Goal: Check status: Check status

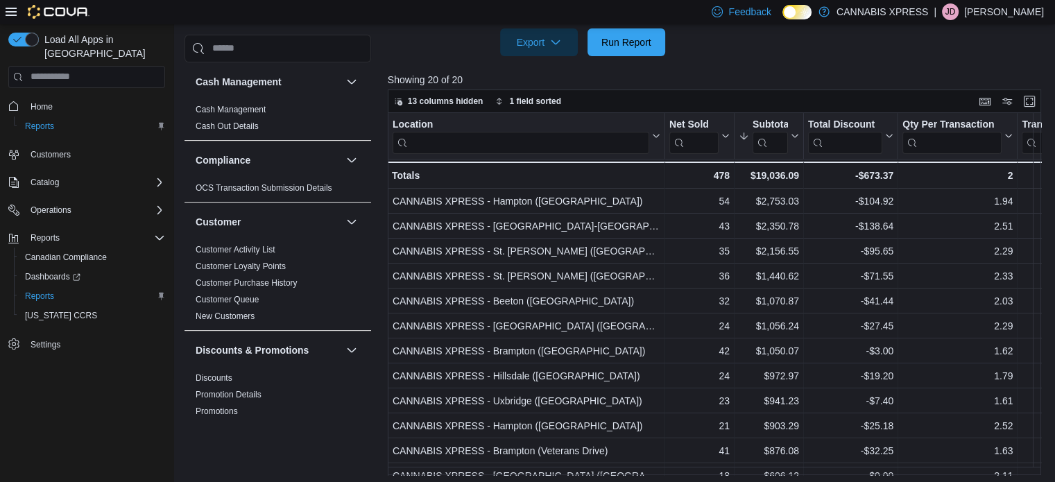
scroll to position [453, 0]
